Goal: Navigation & Orientation: Go to known website

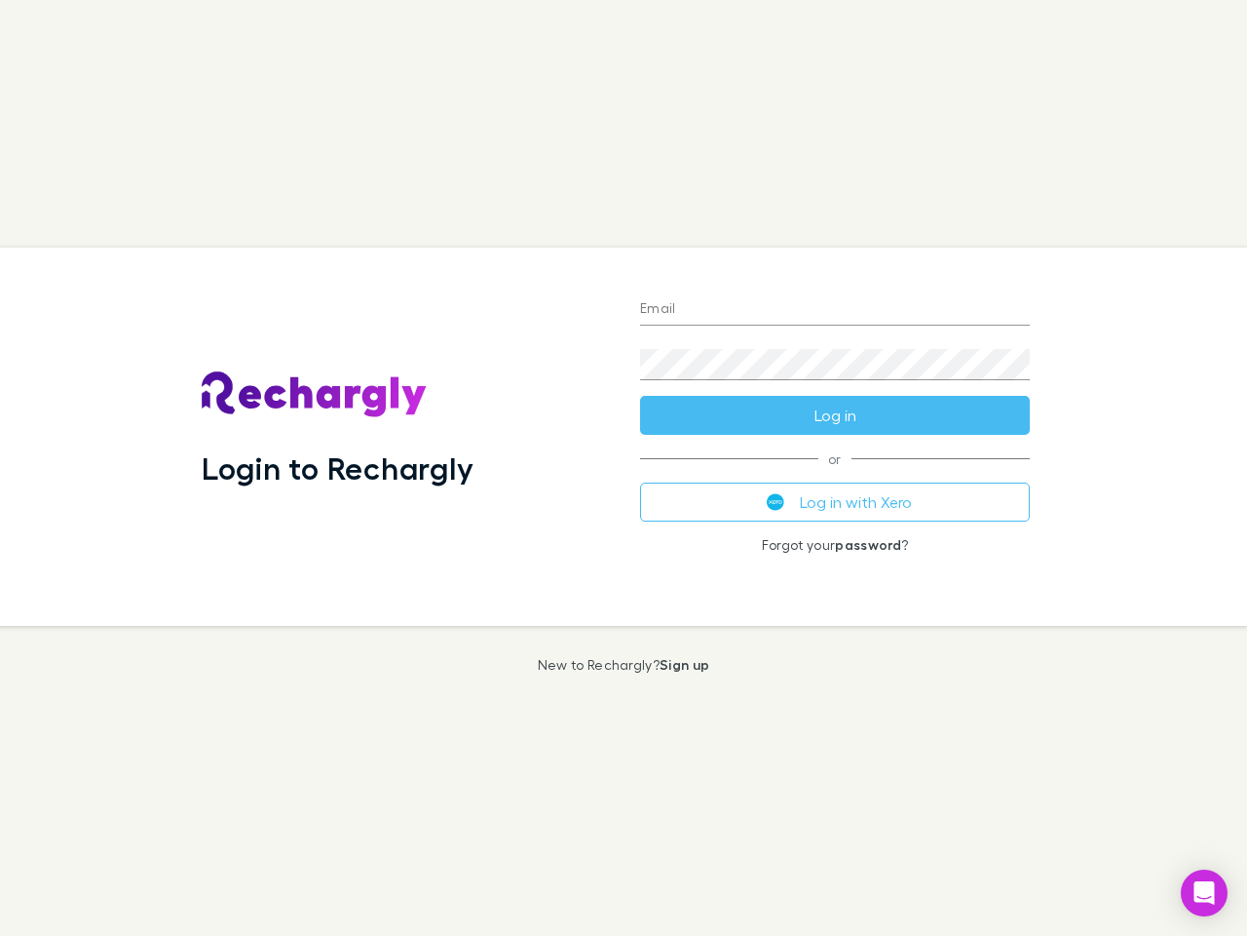
click at [624, 468] on div "Login to Rechargly" at bounding box center [405, 437] width 439 height 378
click at [835, 310] on input "Email" at bounding box center [835, 309] width 390 height 31
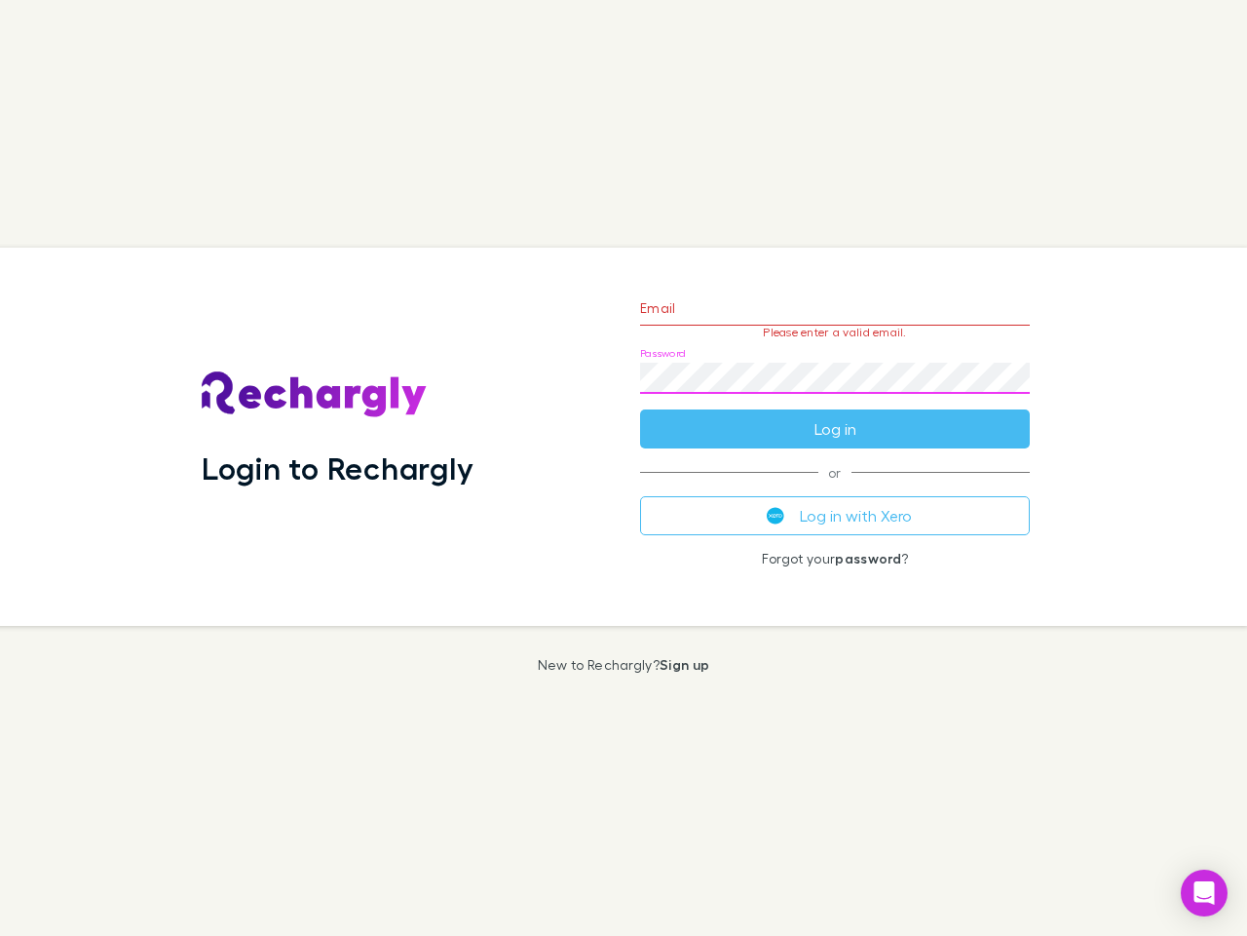
click at [835, 415] on form "Email Please enter a valid email. Password Log in" at bounding box center [835, 364] width 390 height 170
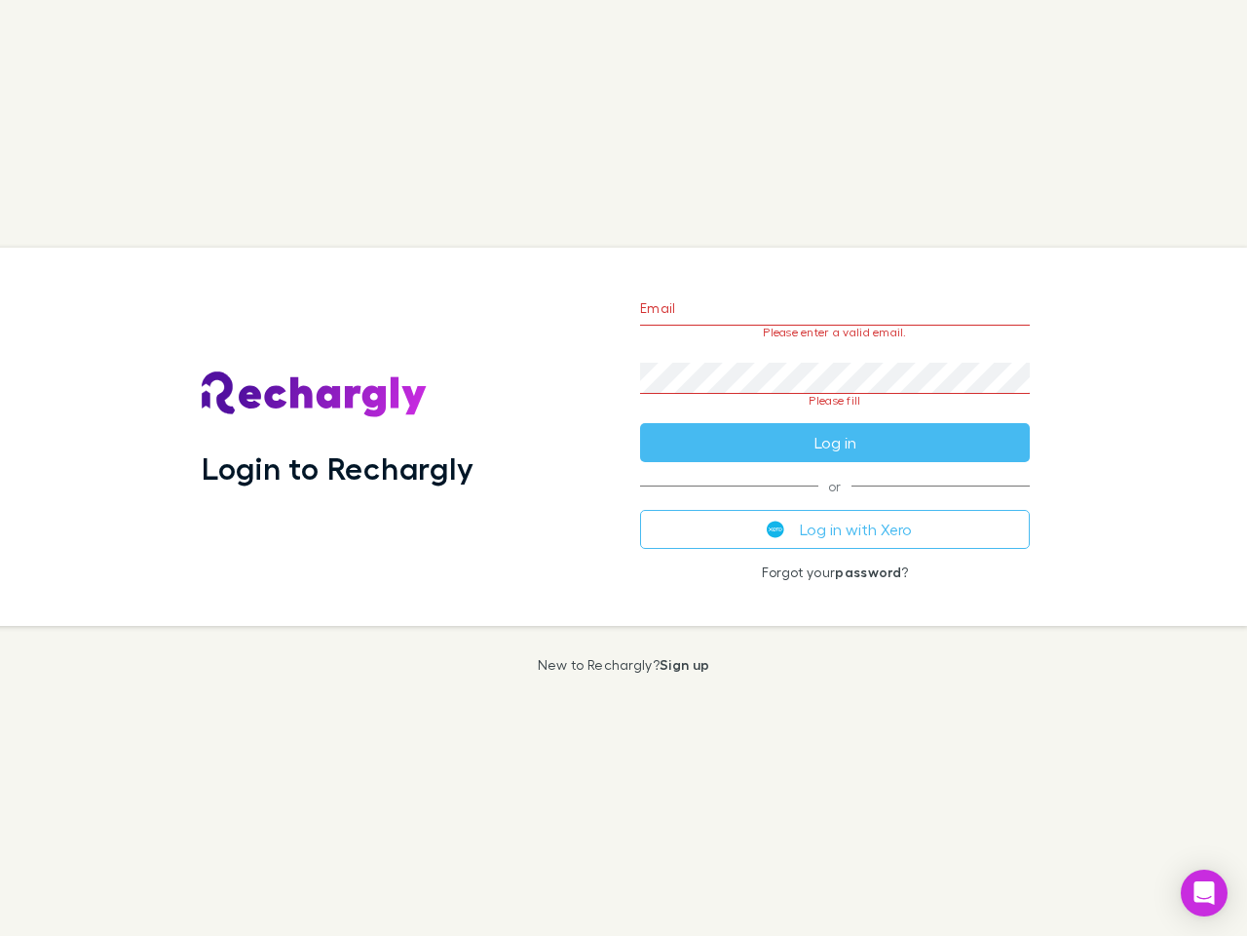
click at [835, 502] on div "Email Please enter a valid email. Password Please fill Log in or Log in with Xe…" at bounding box center [835, 437] width 421 height 378
click at [1205, 893] on icon "Open Intercom Messenger" at bounding box center [1205, 892] width 20 height 23
